Goal: Navigation & Orientation: Find specific page/section

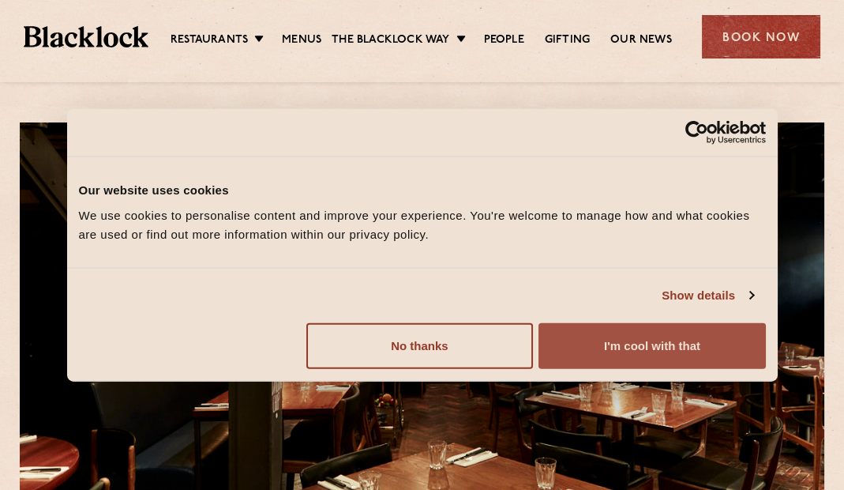
click at [610, 332] on button "I'm cool with that" at bounding box center [652, 345] width 227 height 46
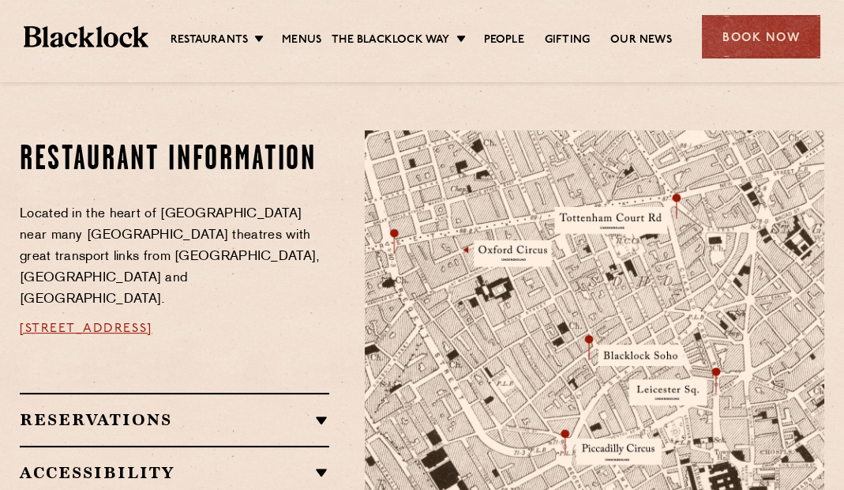
scroll to position [817, 0]
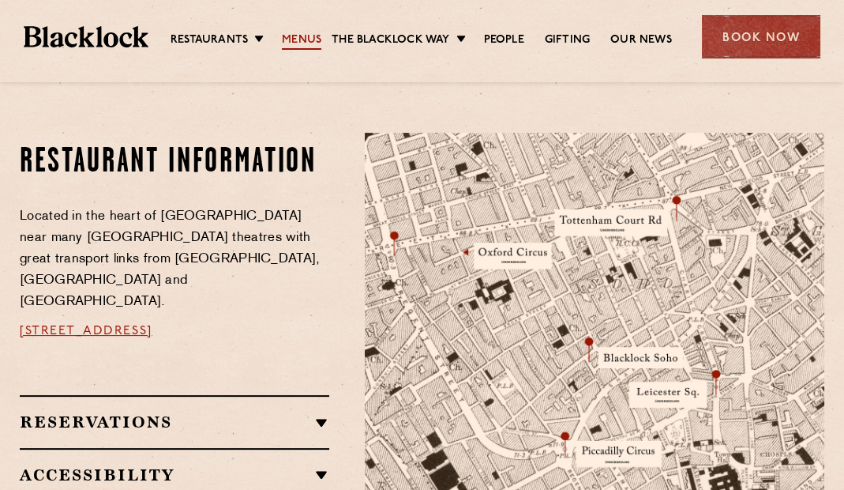
click at [302, 39] on link "Menus" at bounding box center [301, 40] width 39 height 17
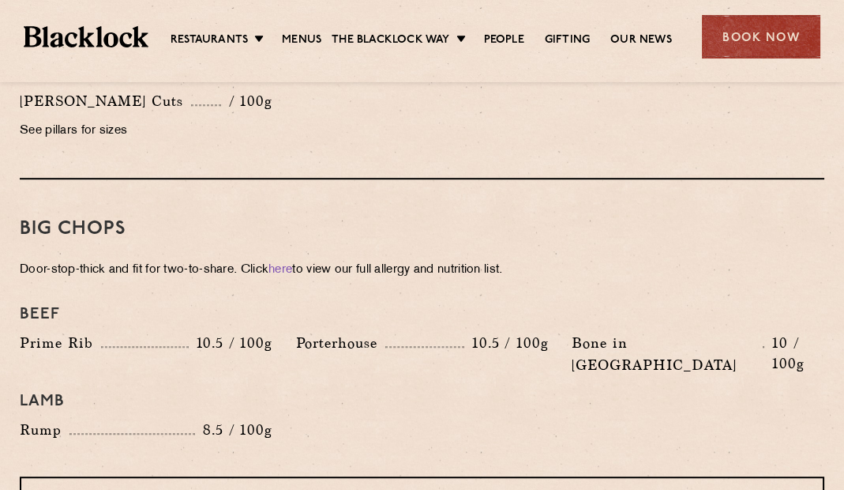
scroll to position [1519, 0]
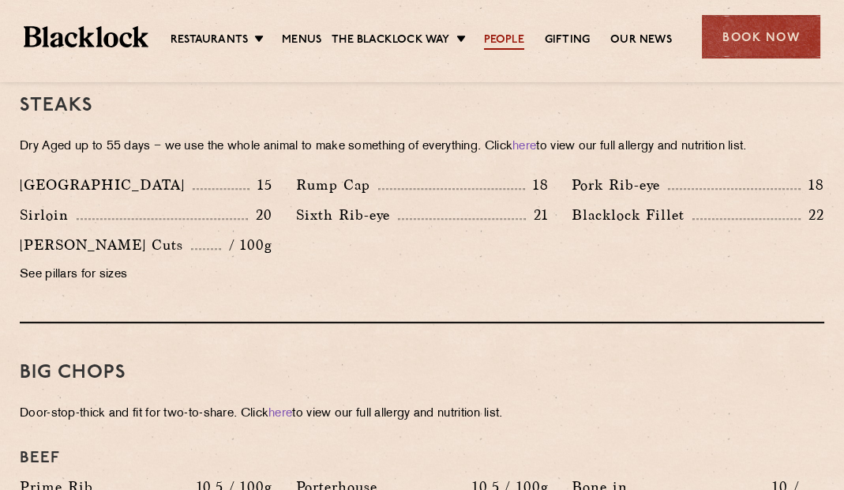
click at [499, 32] on link "People" at bounding box center [504, 40] width 40 height 17
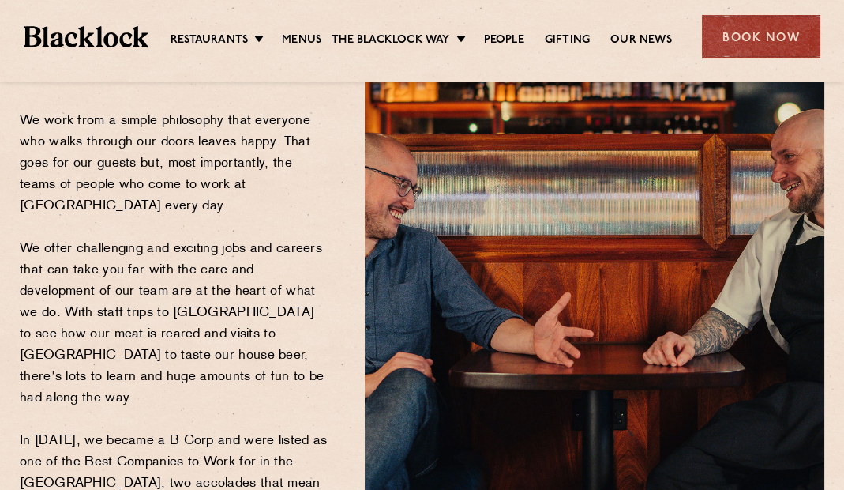
scroll to position [24, 0]
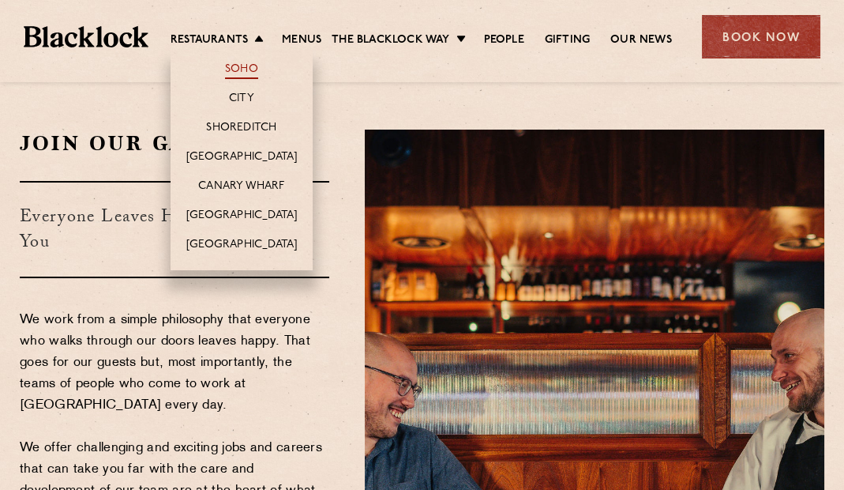
click at [251, 74] on link "Soho" at bounding box center [241, 70] width 33 height 17
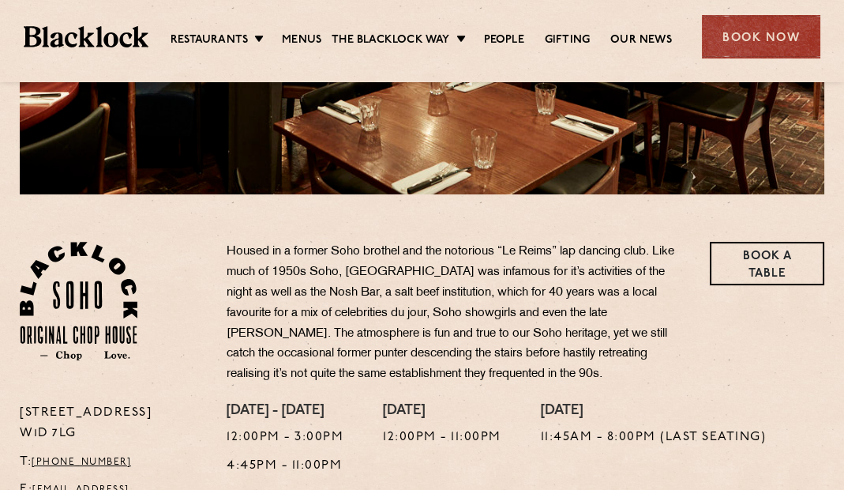
scroll to position [373, 0]
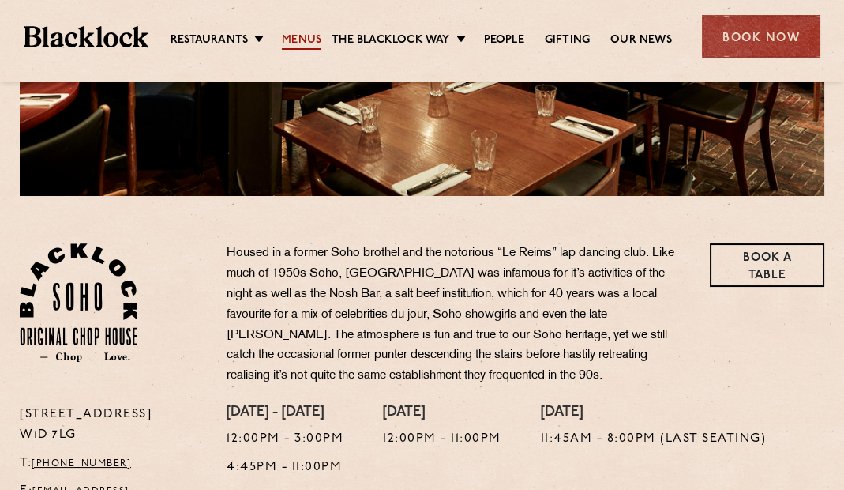
click at [299, 32] on link "Menus" at bounding box center [301, 40] width 39 height 17
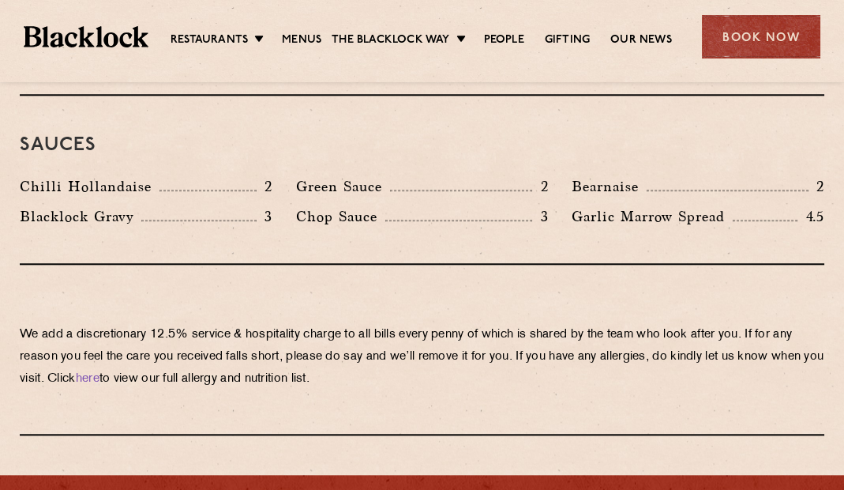
scroll to position [2676, 0]
